Goal: Task Accomplishment & Management: Use online tool/utility

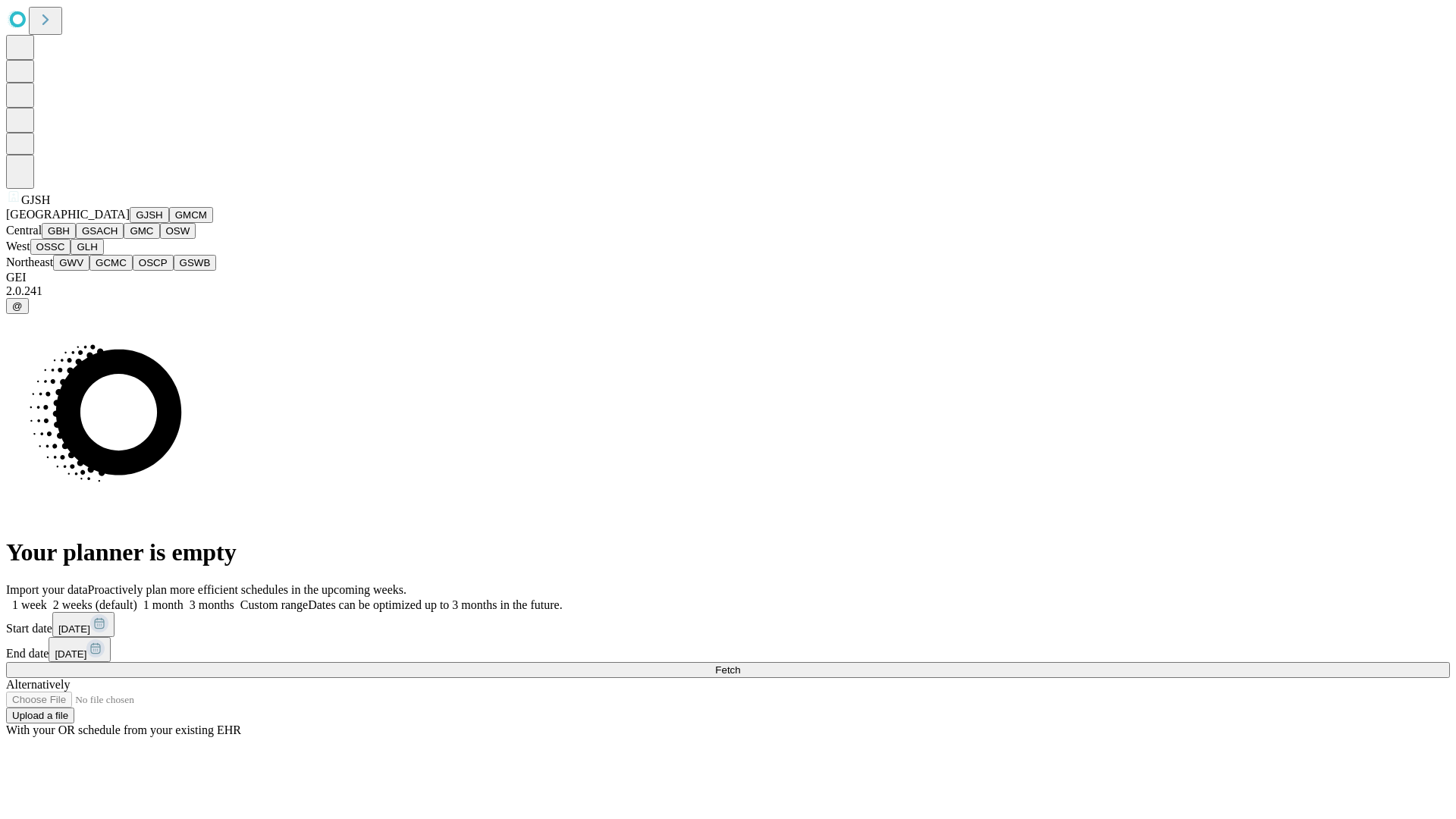
click at [130, 223] on button "GJSH" at bounding box center [149, 215] width 39 height 16
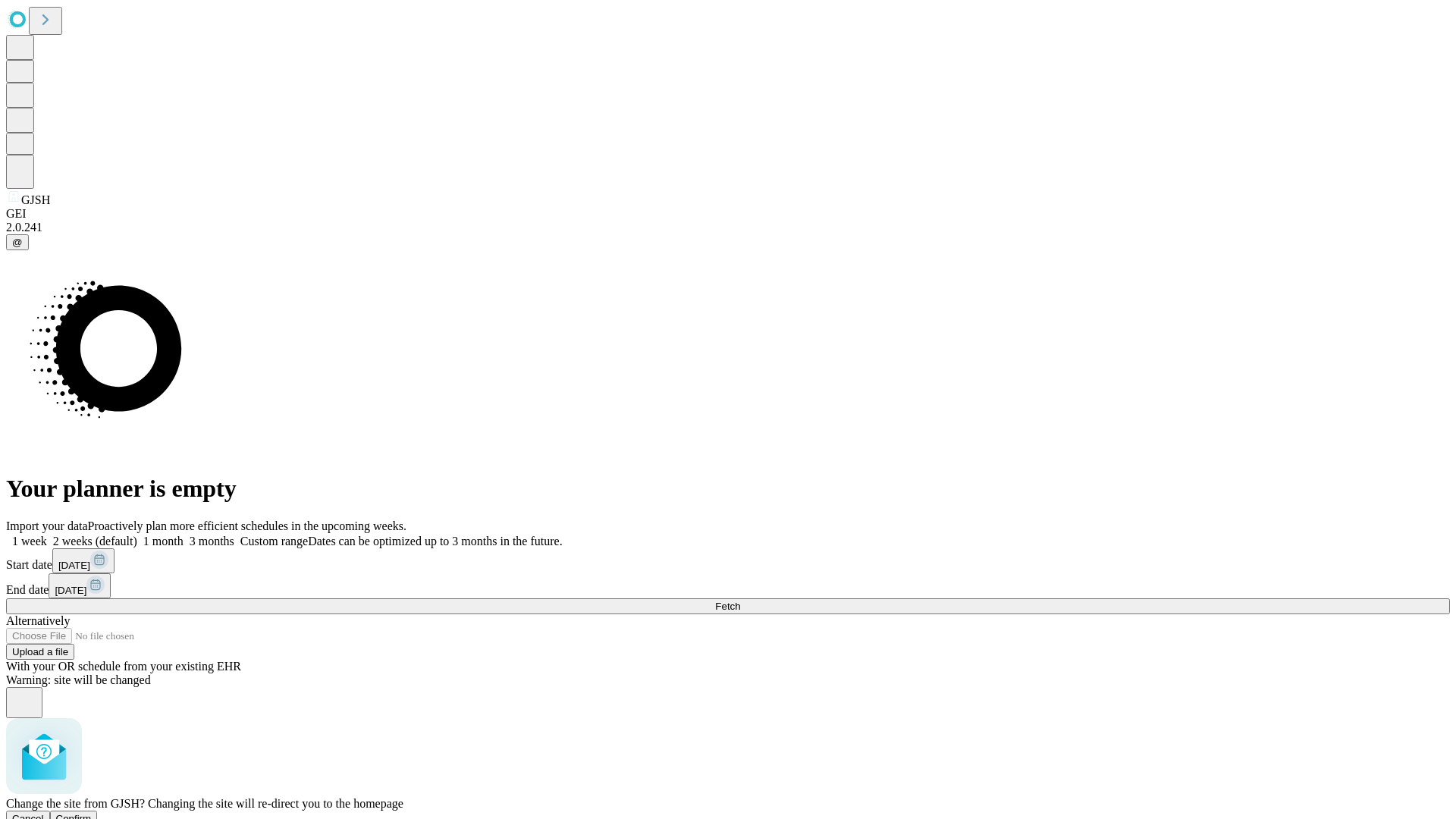
click at [92, 813] on span "Confirm" at bounding box center [73, 818] width 36 height 11
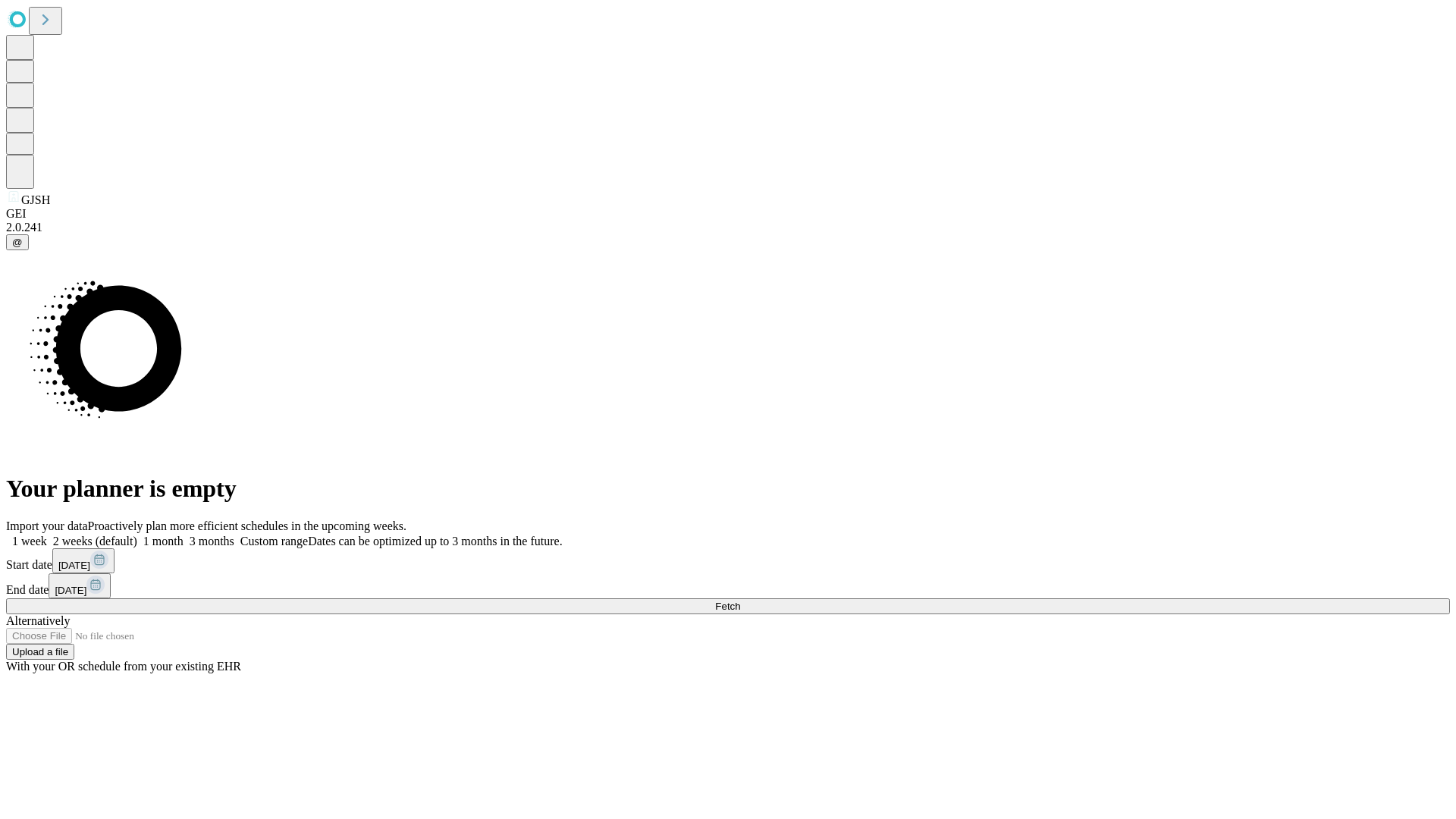
click at [183, 534] on label "1 month" at bounding box center [160, 541] width 46 height 13
click at [740, 600] on span "Fetch" at bounding box center [728, 606] width 25 height 11
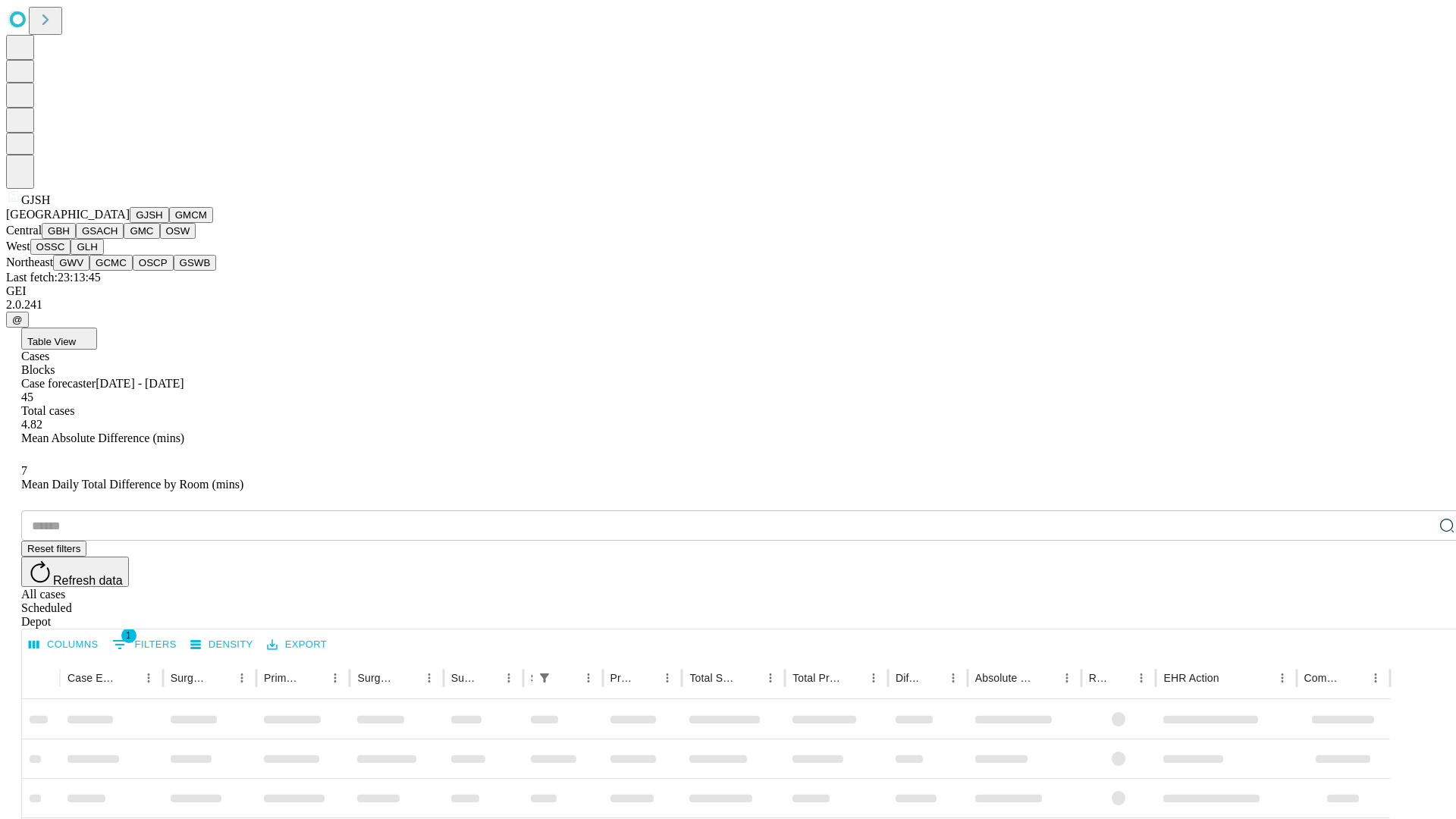
click at [169, 223] on button "GMCM" at bounding box center [191, 215] width 44 height 16
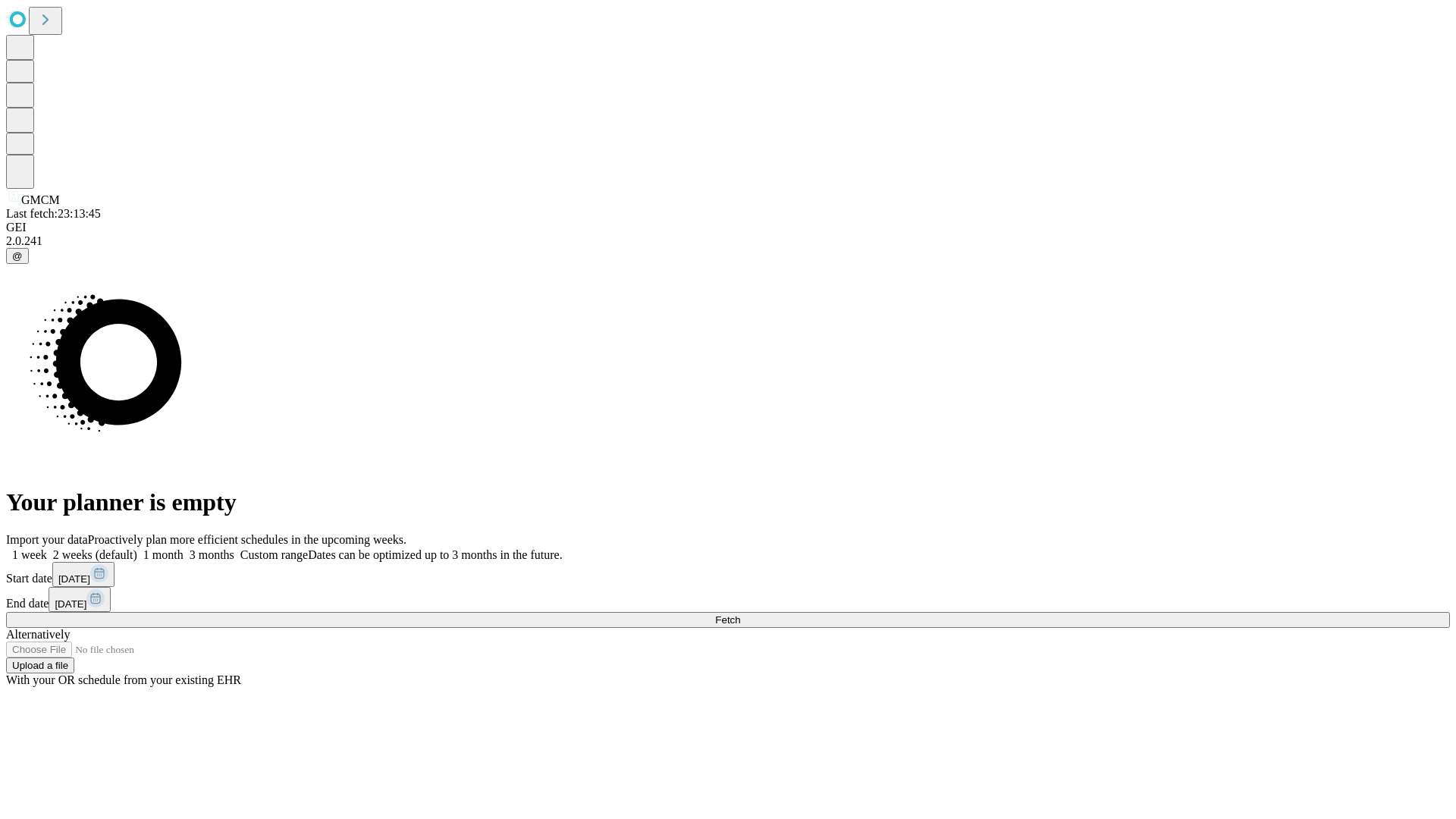
click at [183, 548] on label "1 month" at bounding box center [160, 554] width 46 height 13
click at [740, 614] on span "Fetch" at bounding box center [728, 620] width 25 height 11
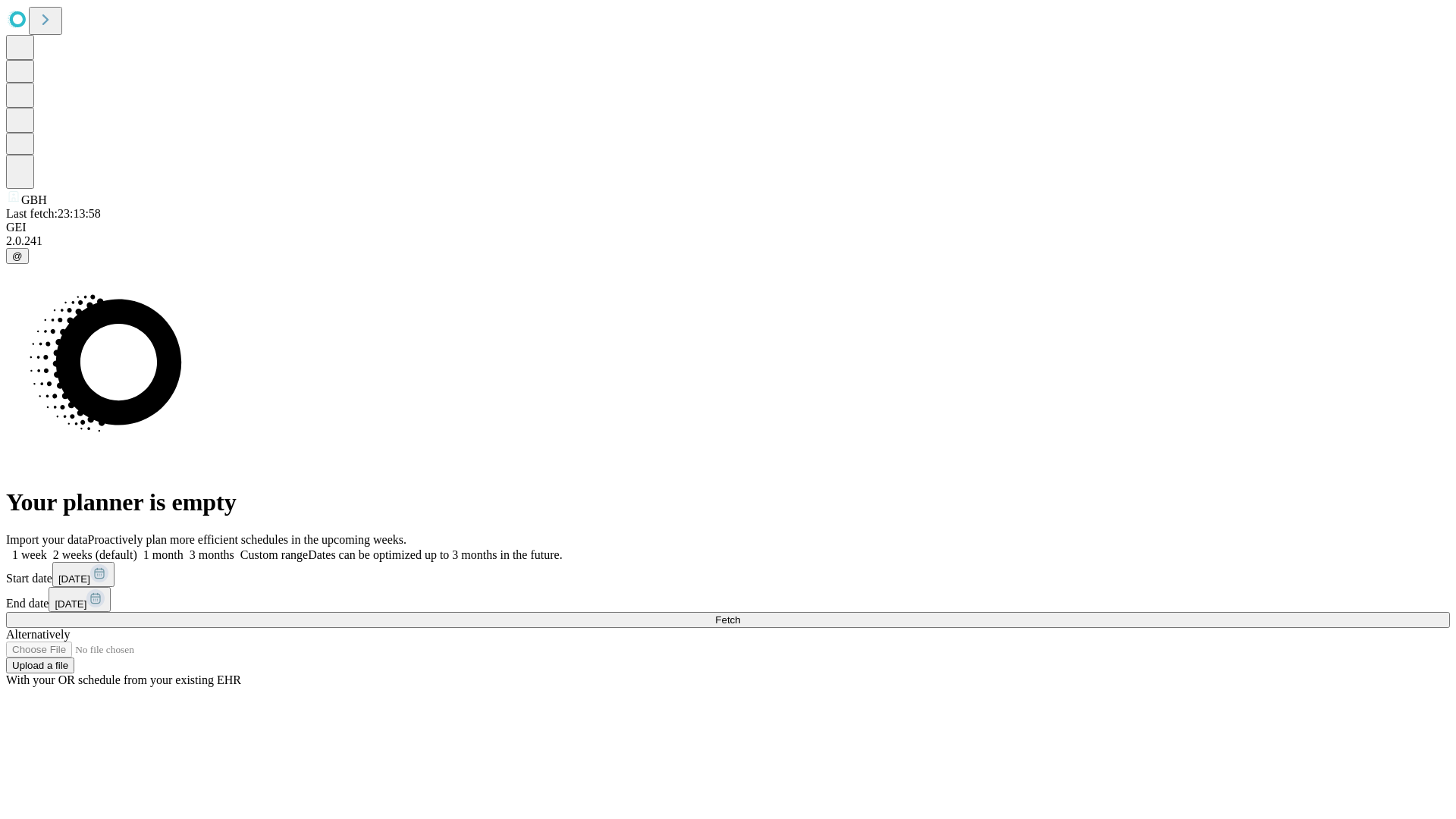
click at [183, 548] on label "1 month" at bounding box center [160, 554] width 46 height 13
click at [740, 614] on span "Fetch" at bounding box center [728, 620] width 25 height 11
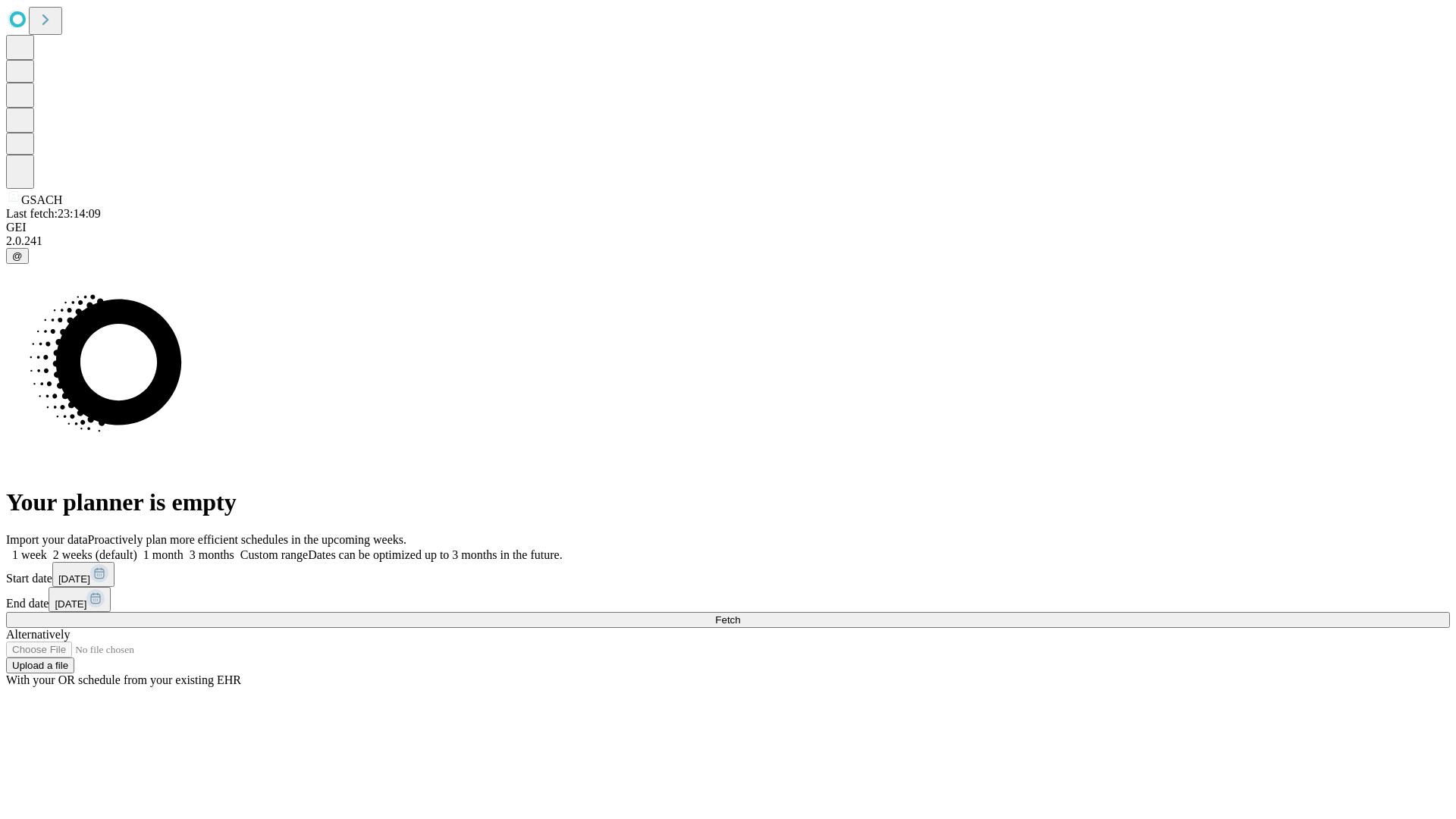
click at [183, 548] on label "1 month" at bounding box center [160, 554] width 46 height 13
click at [740, 614] on span "Fetch" at bounding box center [728, 620] width 25 height 11
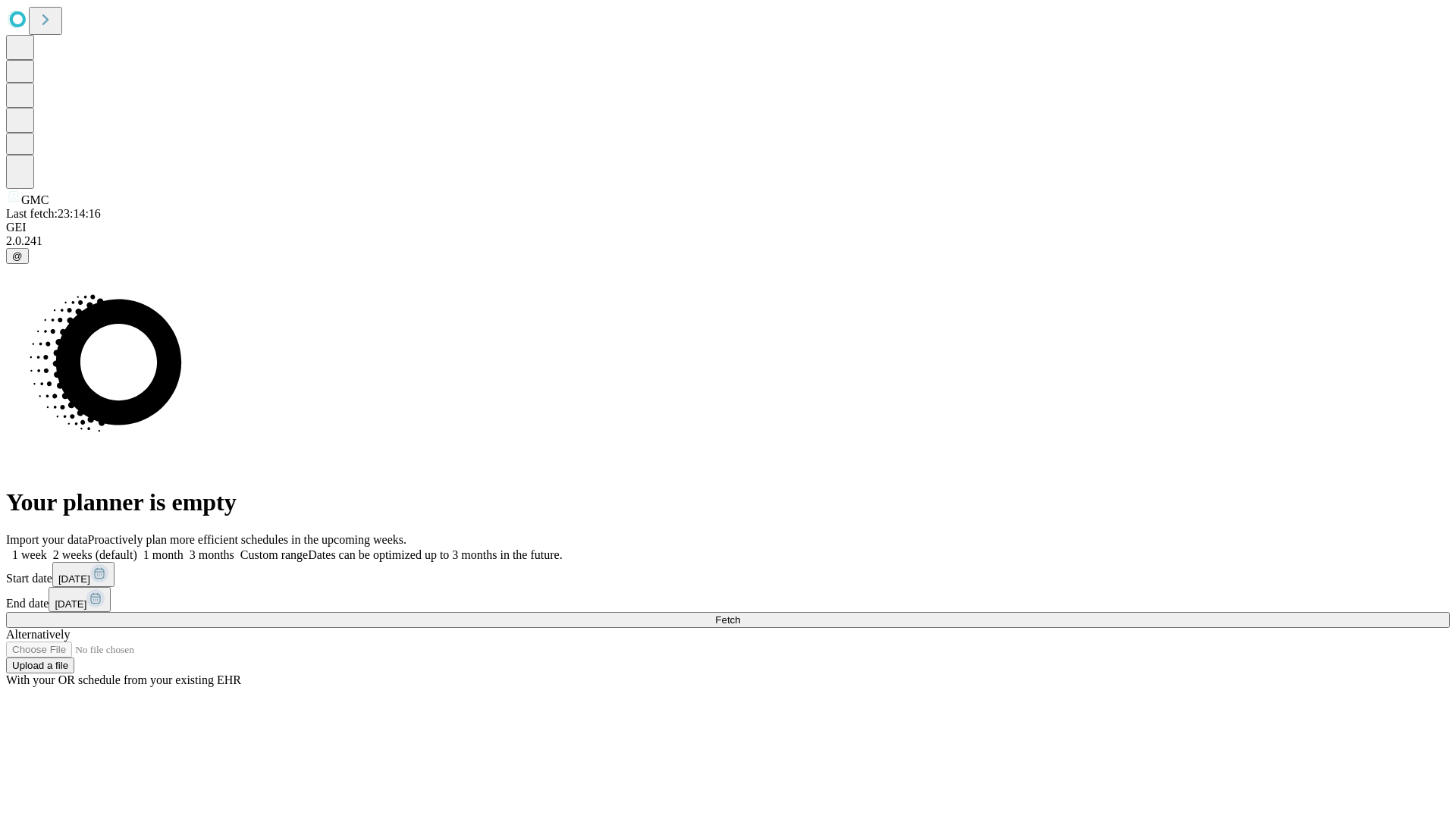
click at [183, 548] on label "1 month" at bounding box center [160, 554] width 46 height 13
click at [740, 614] on span "Fetch" at bounding box center [728, 620] width 25 height 11
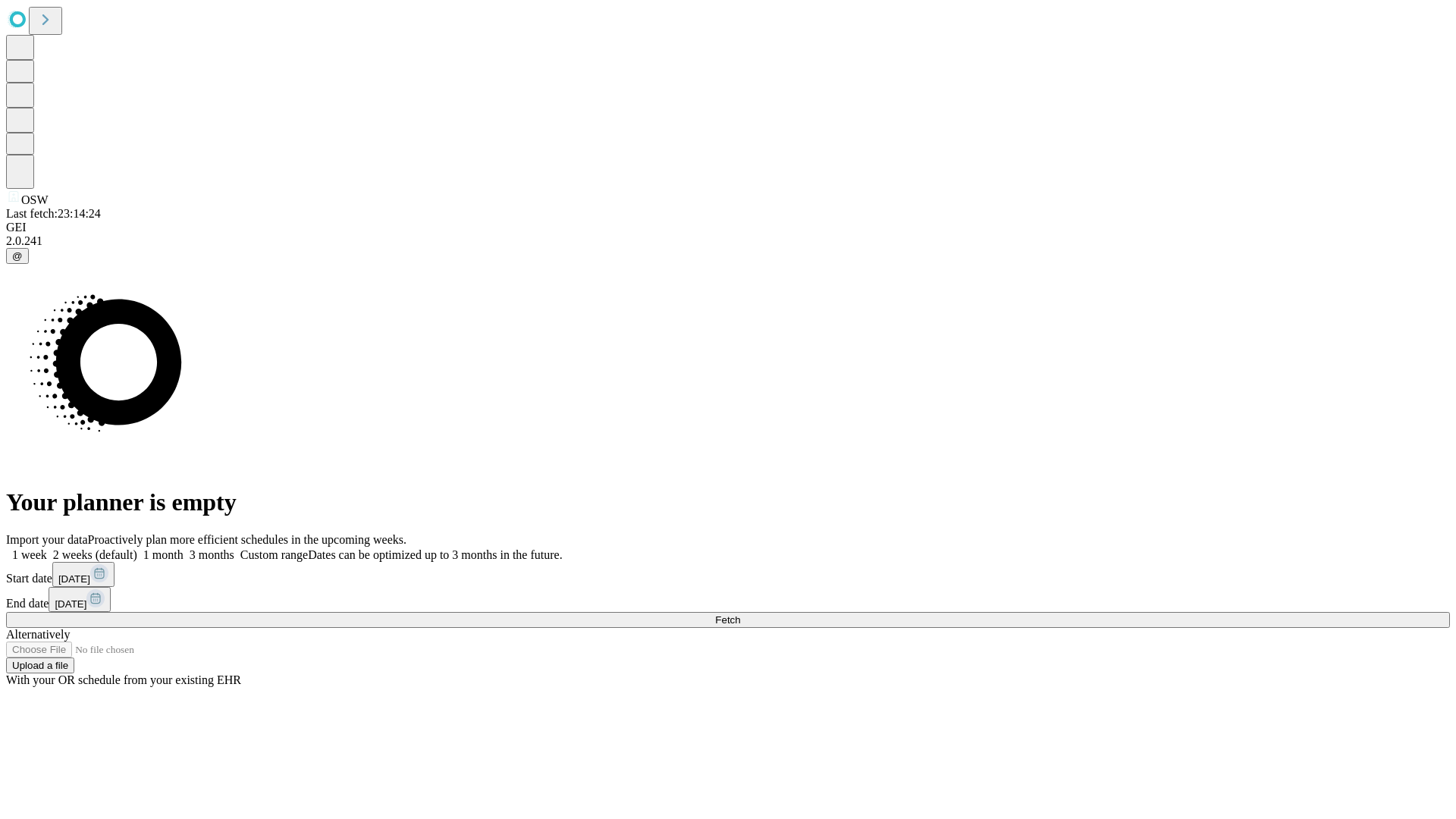
click at [740, 614] on span "Fetch" at bounding box center [728, 620] width 25 height 11
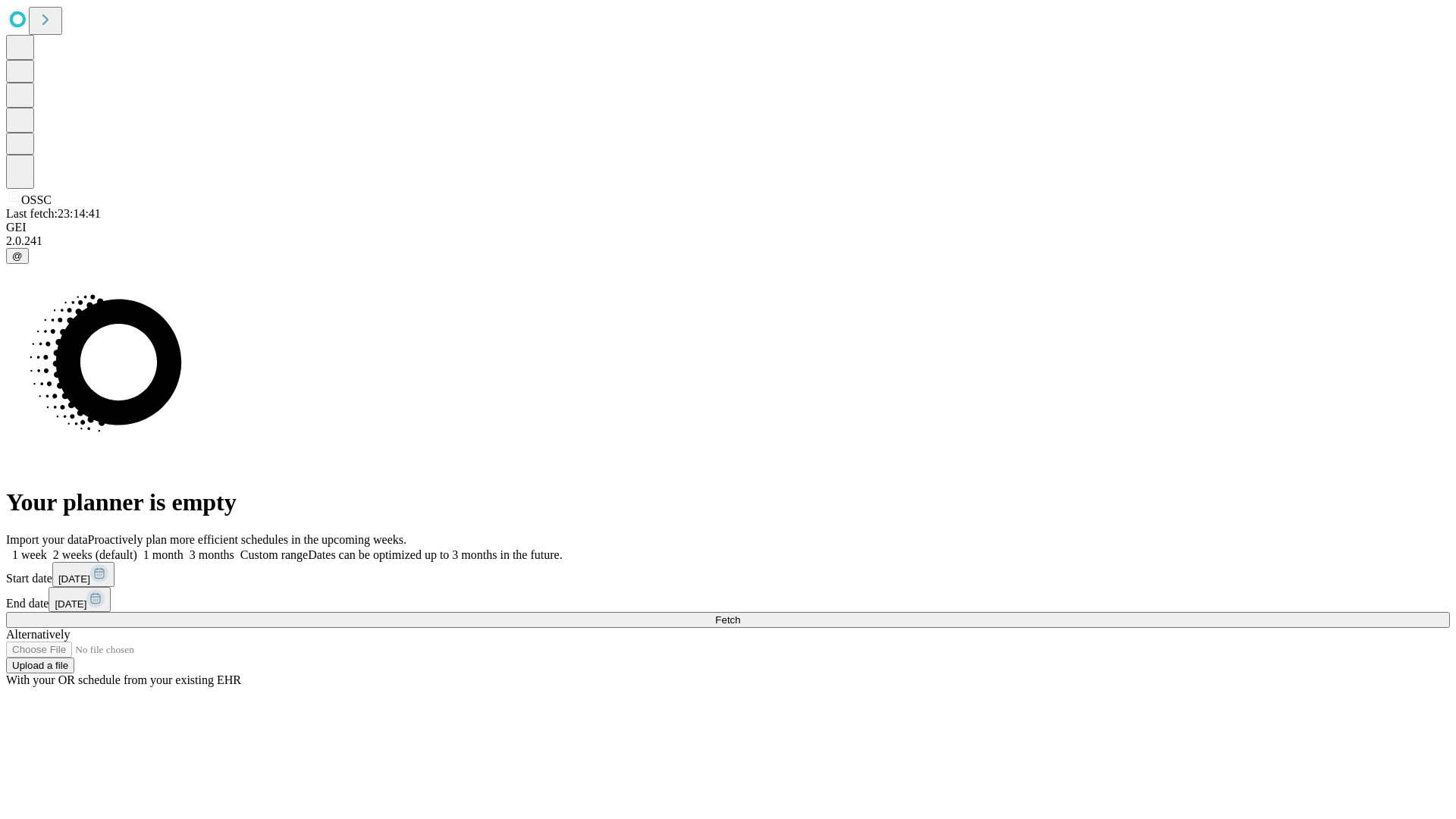
click at [183, 548] on label "1 month" at bounding box center [160, 554] width 46 height 13
click at [740, 614] on span "Fetch" at bounding box center [728, 620] width 25 height 11
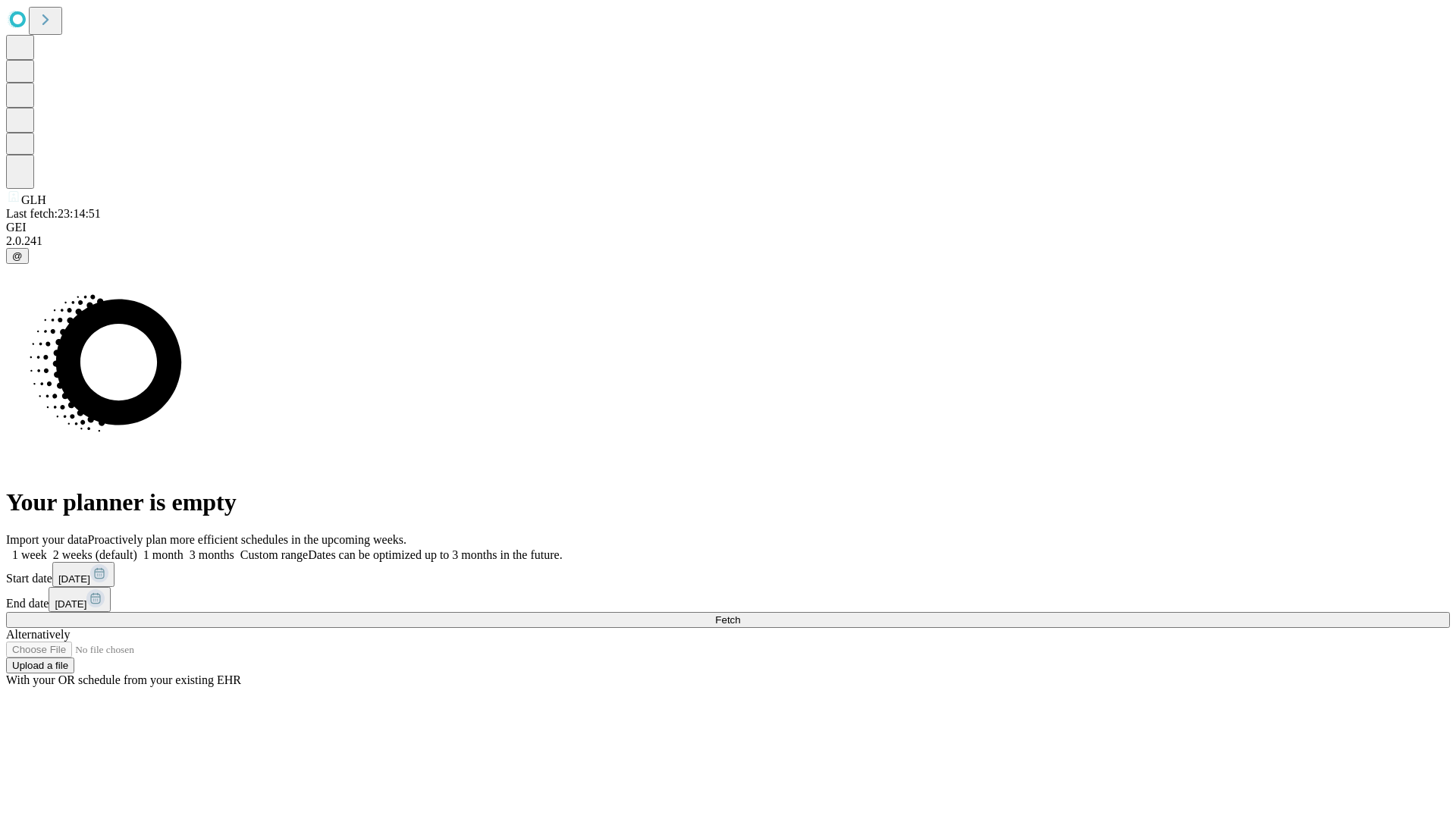
click at [183, 548] on label "1 month" at bounding box center [160, 554] width 46 height 13
click at [740, 614] on span "Fetch" at bounding box center [728, 620] width 25 height 11
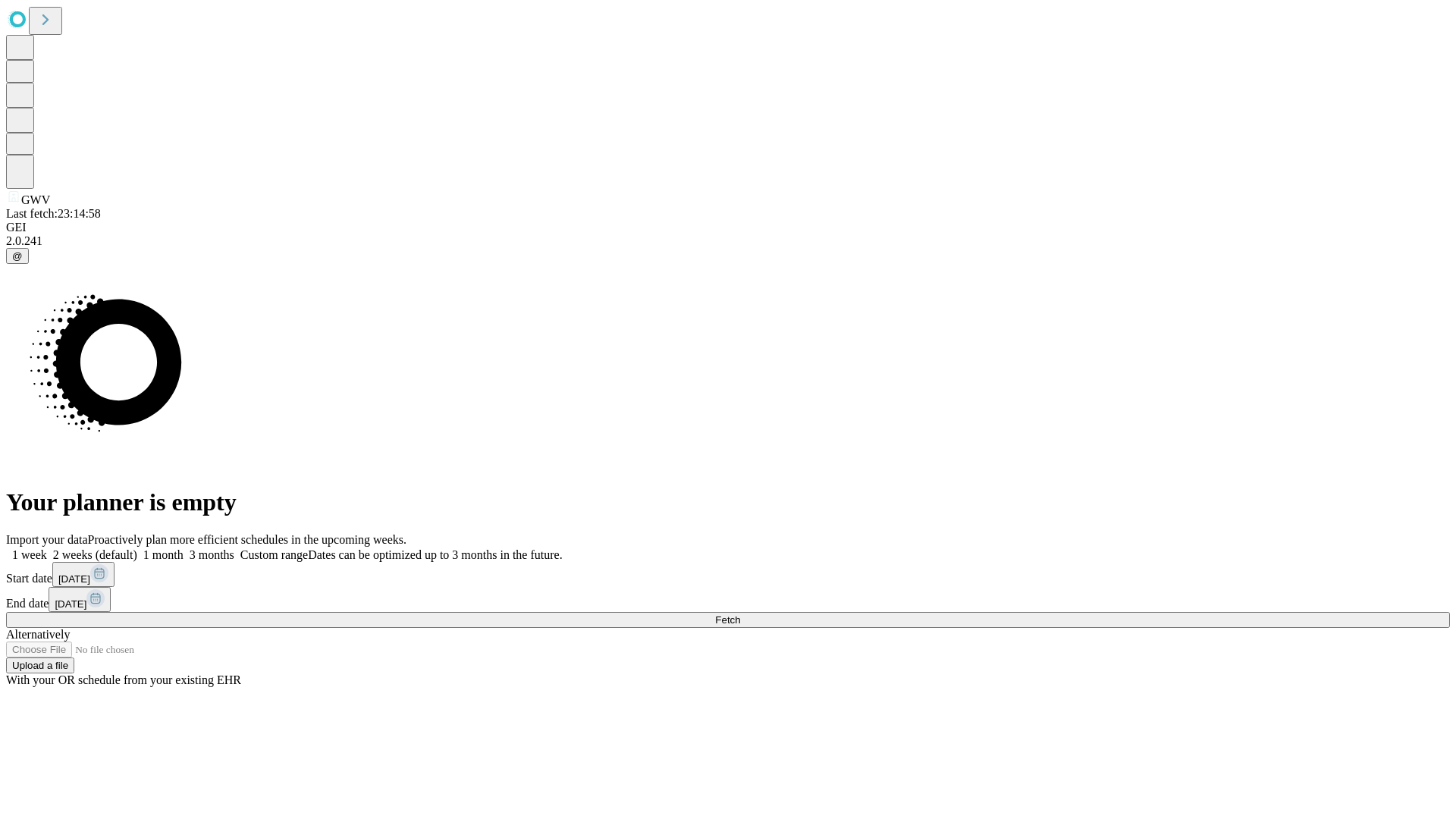
click at [183, 548] on label "1 month" at bounding box center [160, 554] width 46 height 13
click at [740, 614] on span "Fetch" at bounding box center [728, 620] width 25 height 11
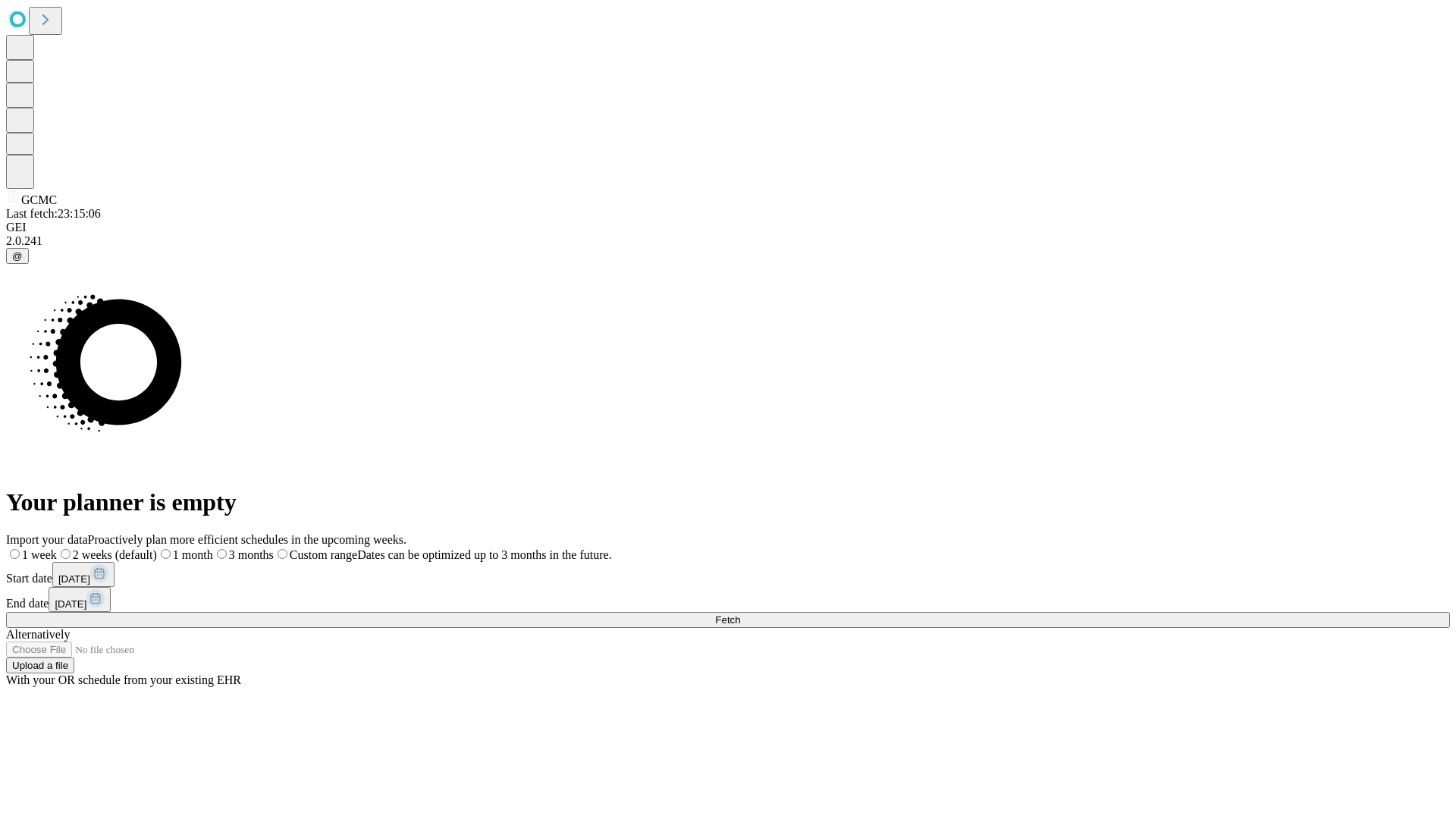
click at [213, 548] on label "1 month" at bounding box center [185, 554] width 56 height 13
click at [740, 614] on span "Fetch" at bounding box center [728, 620] width 25 height 11
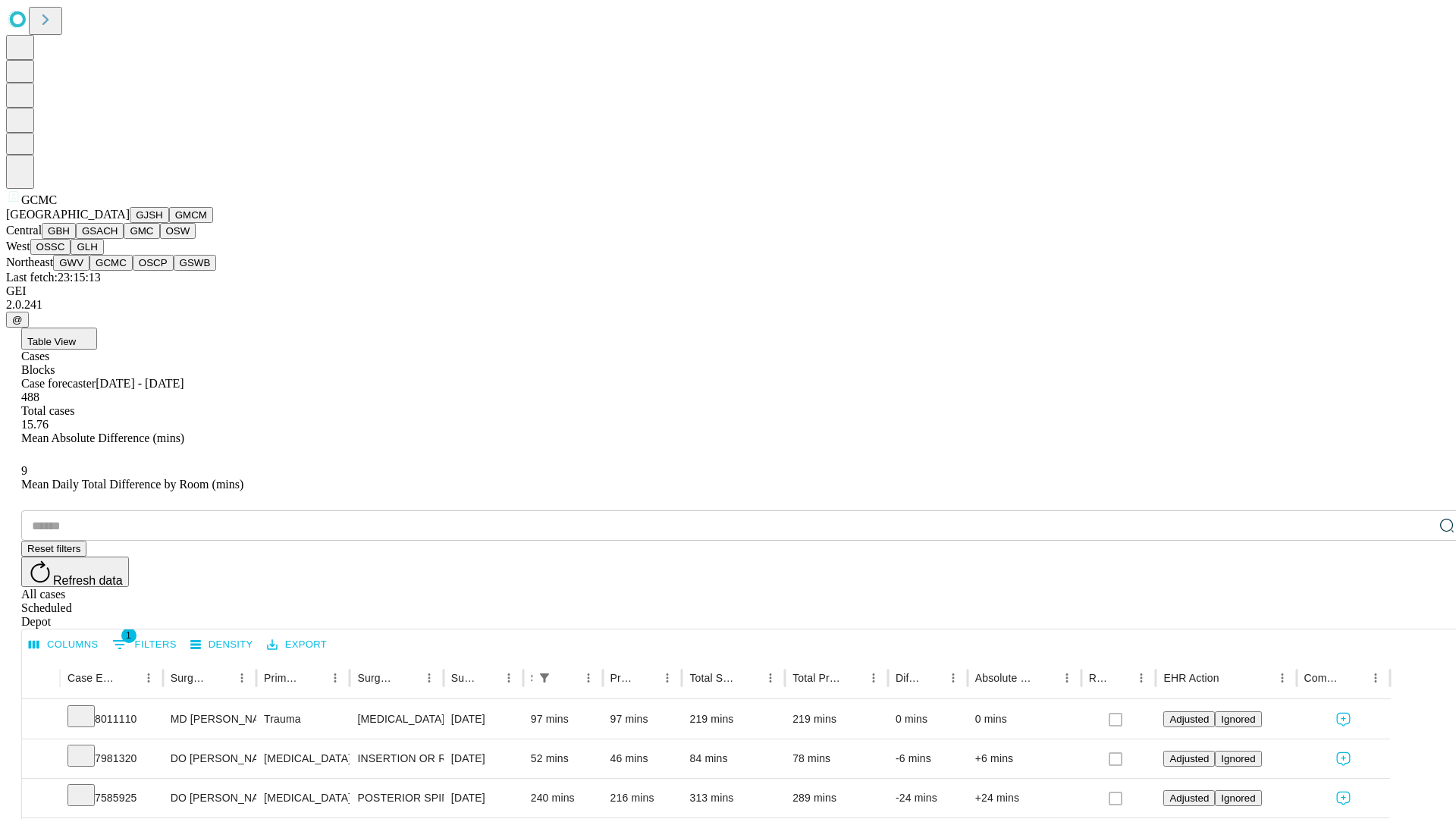
click at [132, 270] on button "OSCP" at bounding box center [152, 262] width 41 height 16
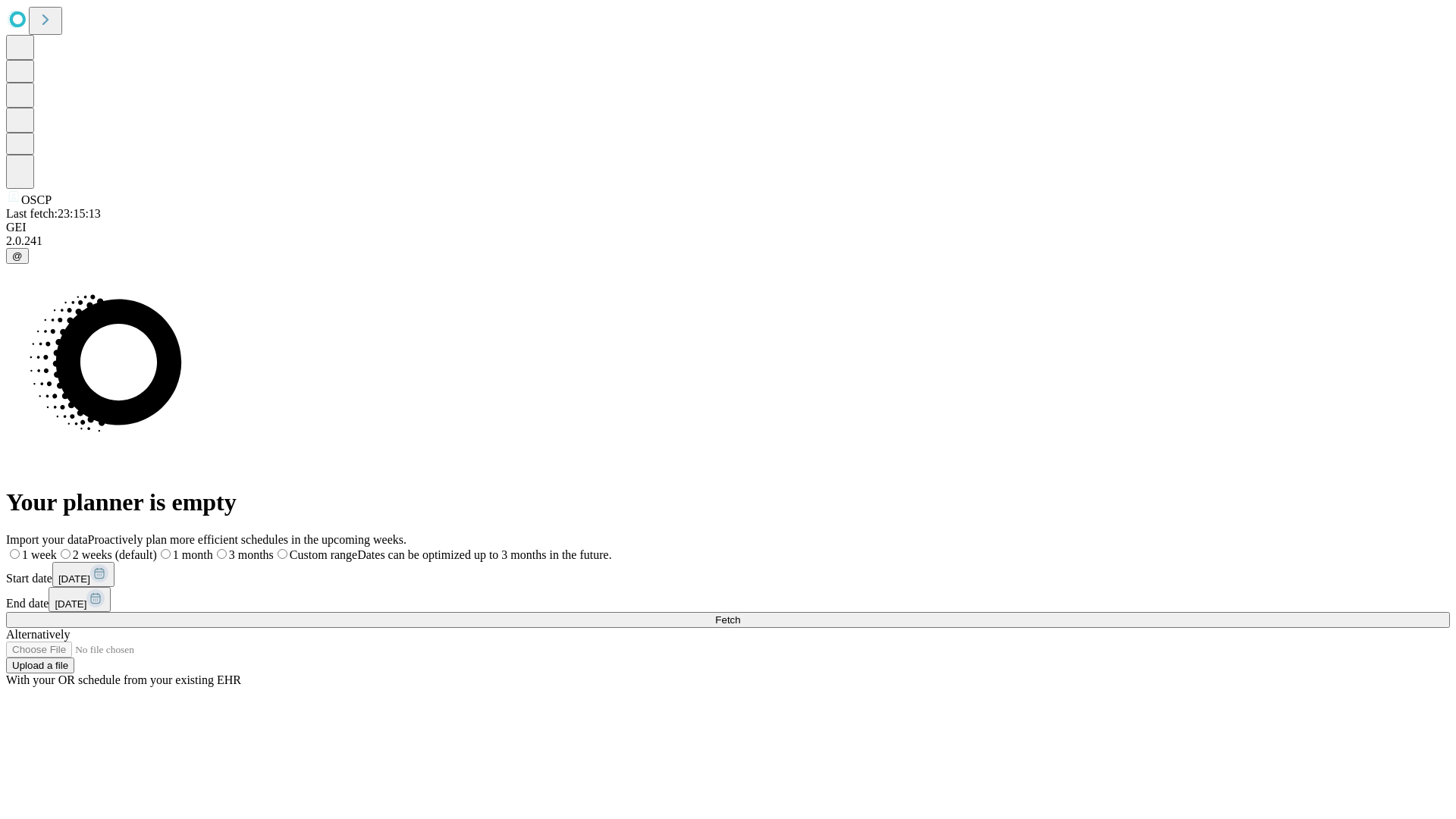
click at [213, 548] on label "1 month" at bounding box center [185, 554] width 56 height 13
click at [740, 614] on span "Fetch" at bounding box center [728, 620] width 25 height 11
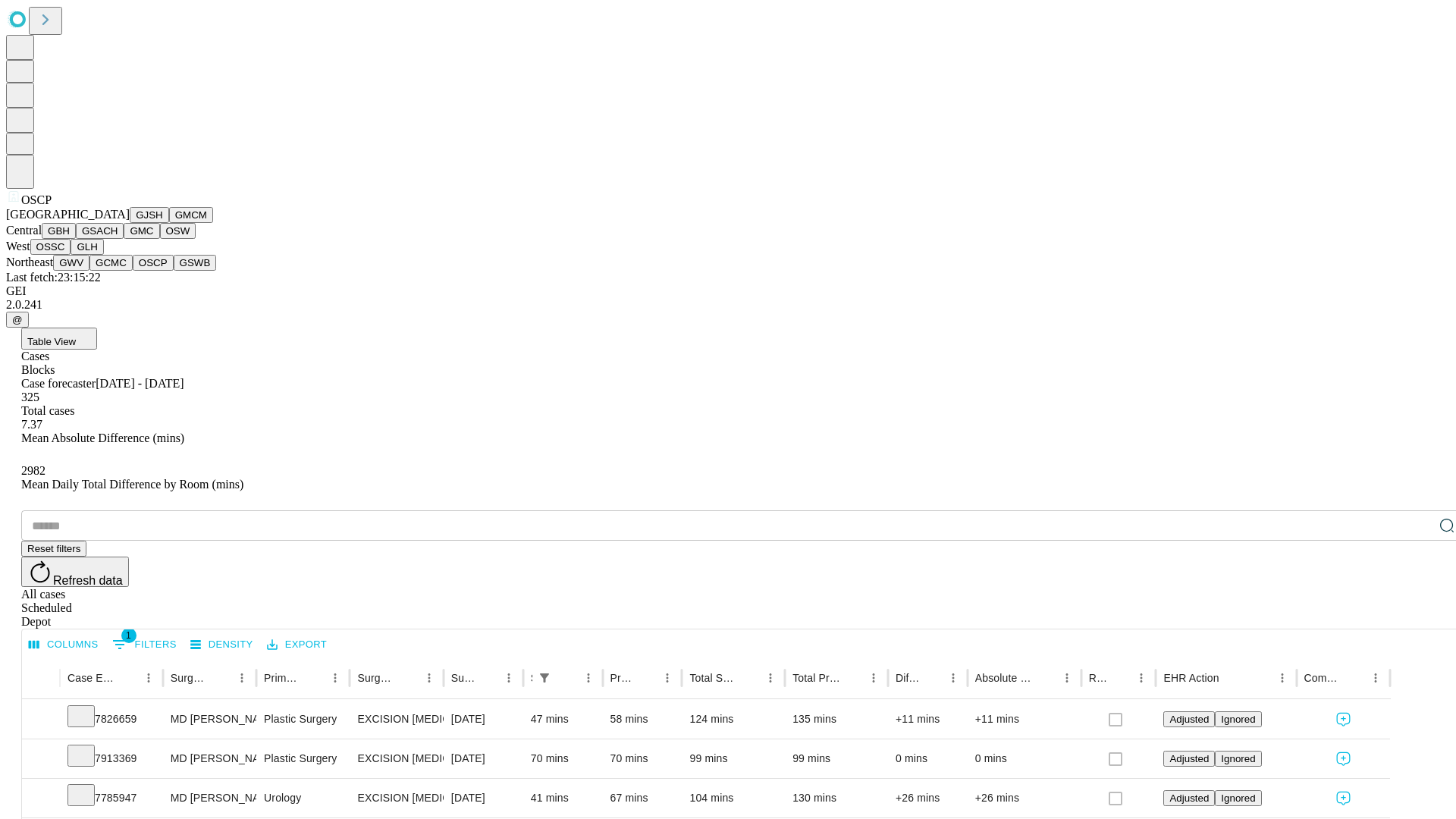
click at [174, 270] on button "GSWB" at bounding box center [195, 262] width 43 height 16
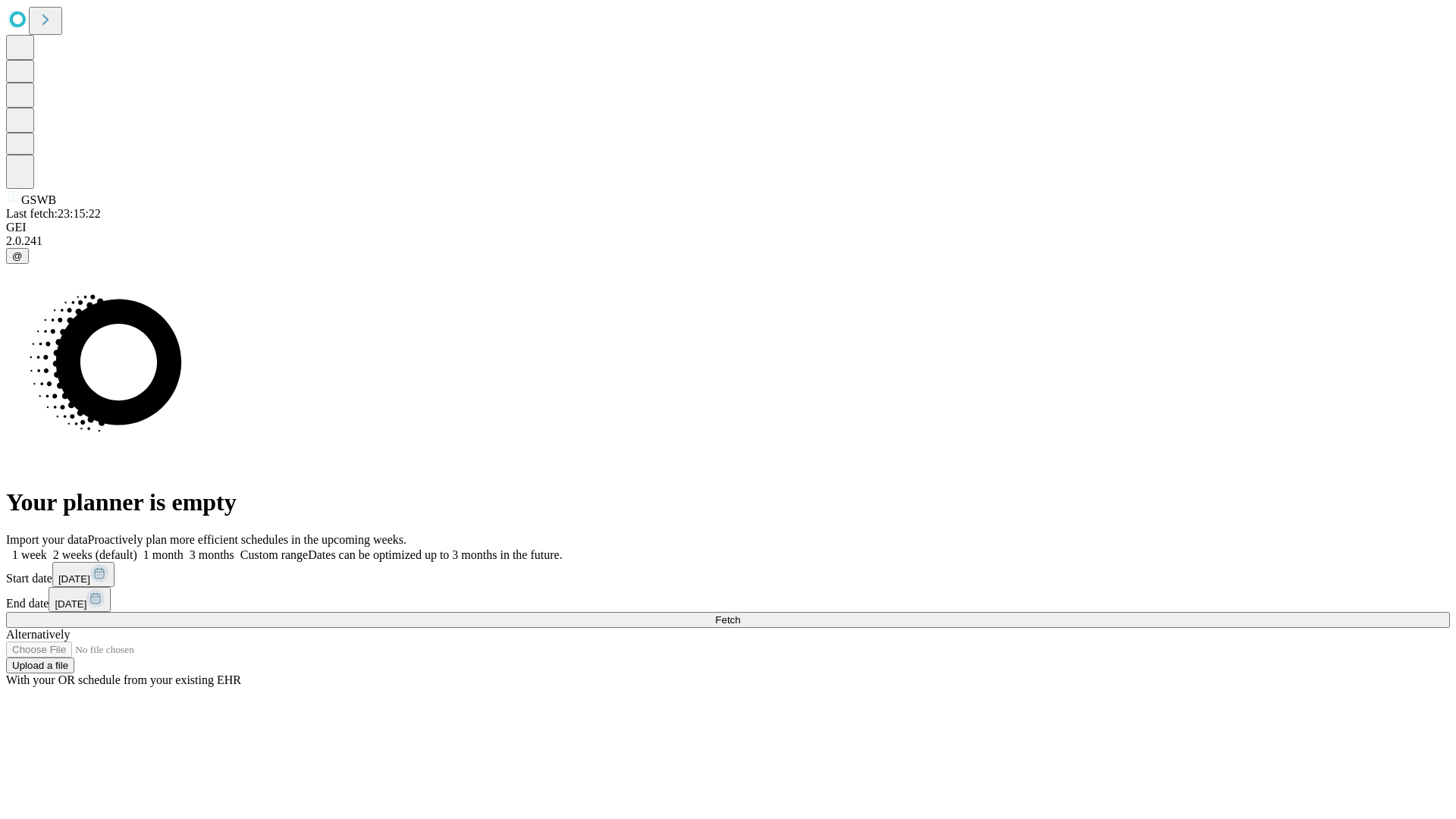
click at [740, 614] on span "Fetch" at bounding box center [728, 620] width 25 height 11
